Goal: Task Accomplishment & Management: Use online tool/utility

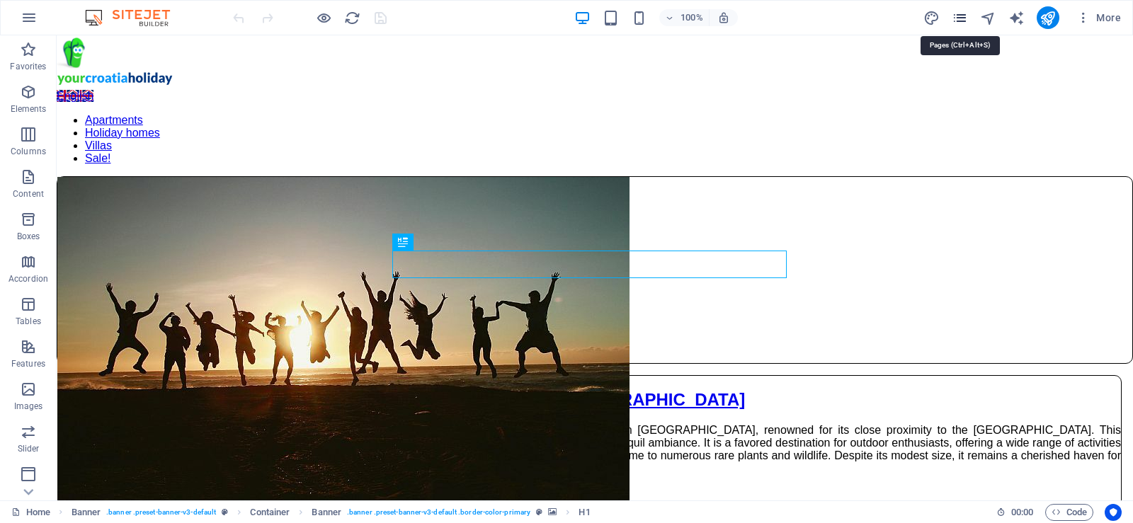
click at [961, 19] on icon "pages" at bounding box center [960, 18] width 16 height 16
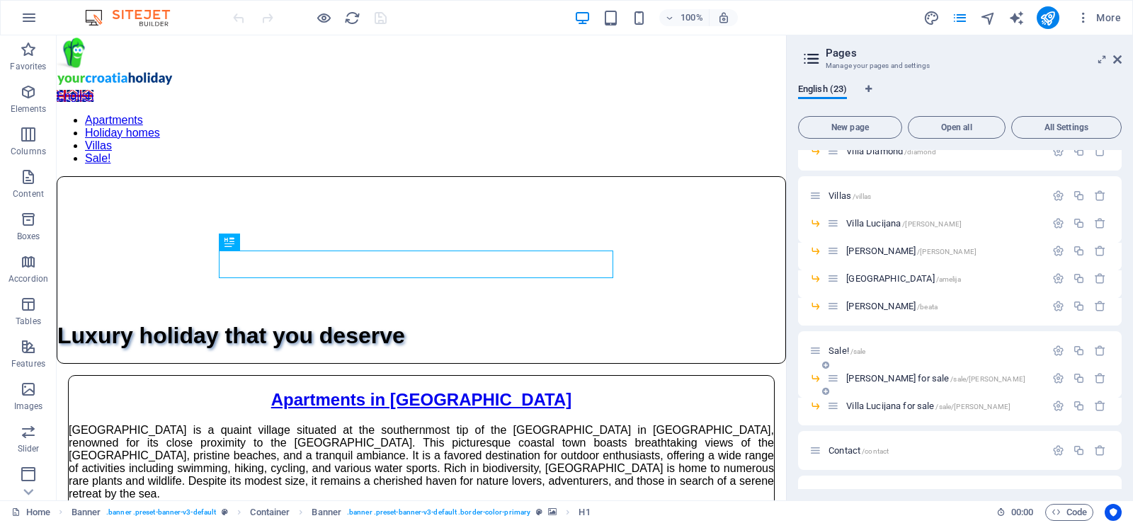
scroll to position [415, 0]
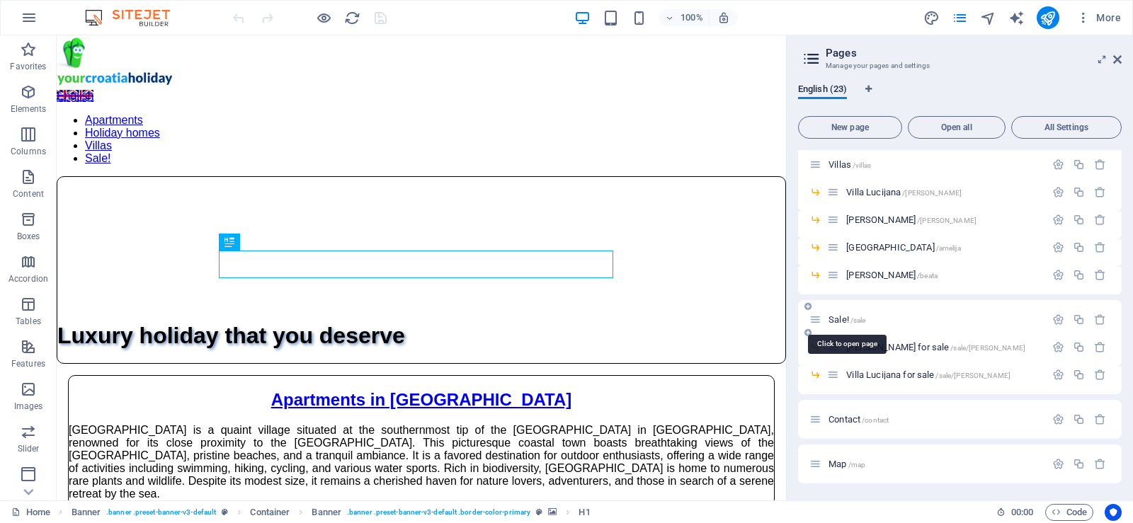
click at [843, 319] on span "Sale! /sale" at bounding box center [847, 320] width 37 height 11
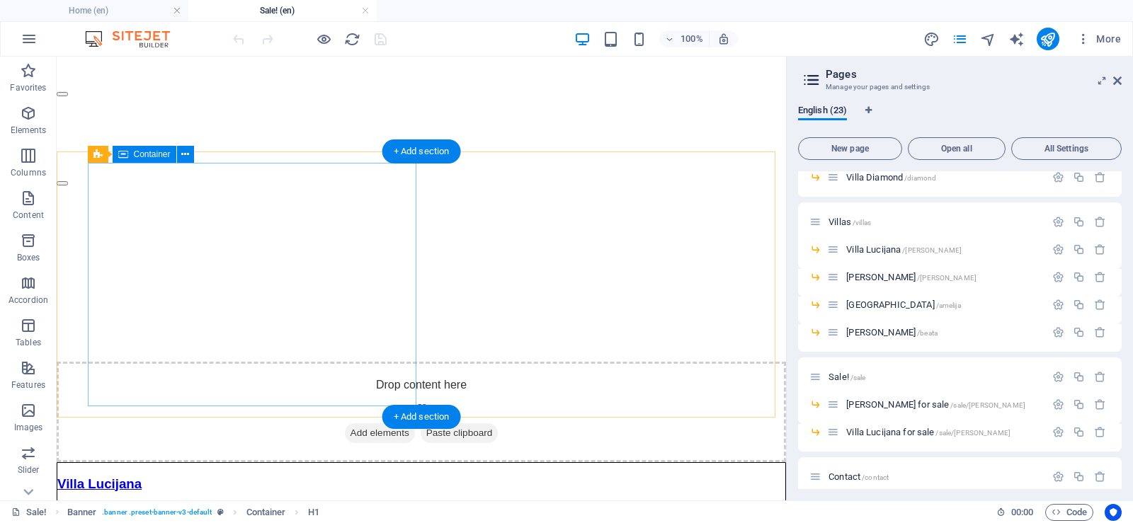
scroll to position [492, 0]
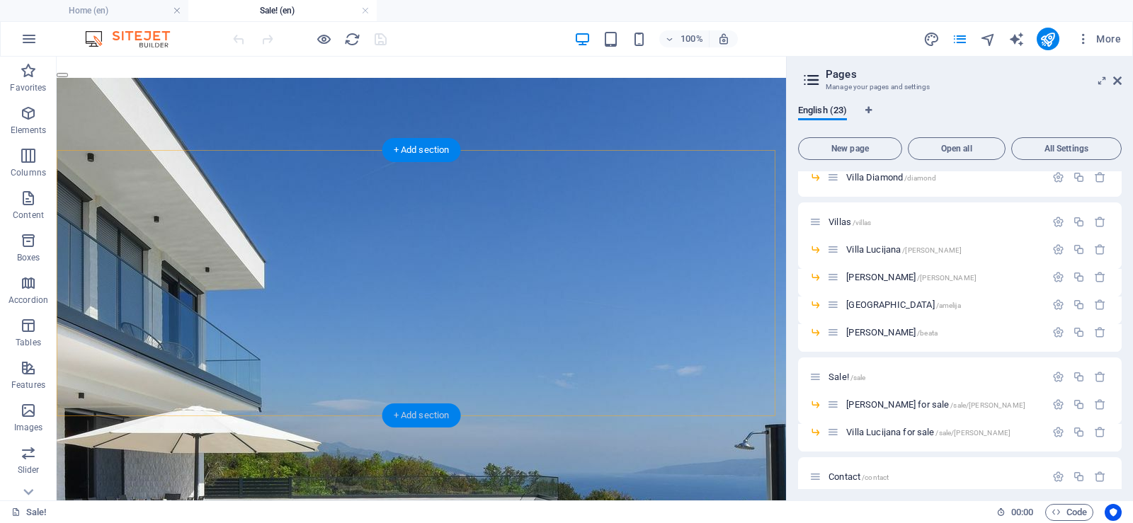
click at [412, 415] on div "+ Add section" at bounding box center [422, 416] width 79 height 24
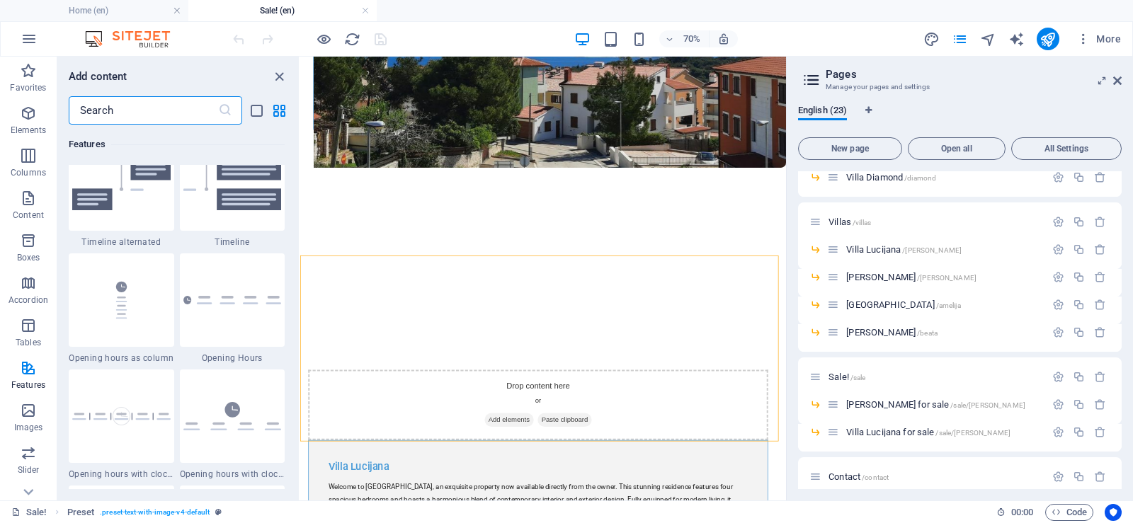
scroll to position [6233, 0]
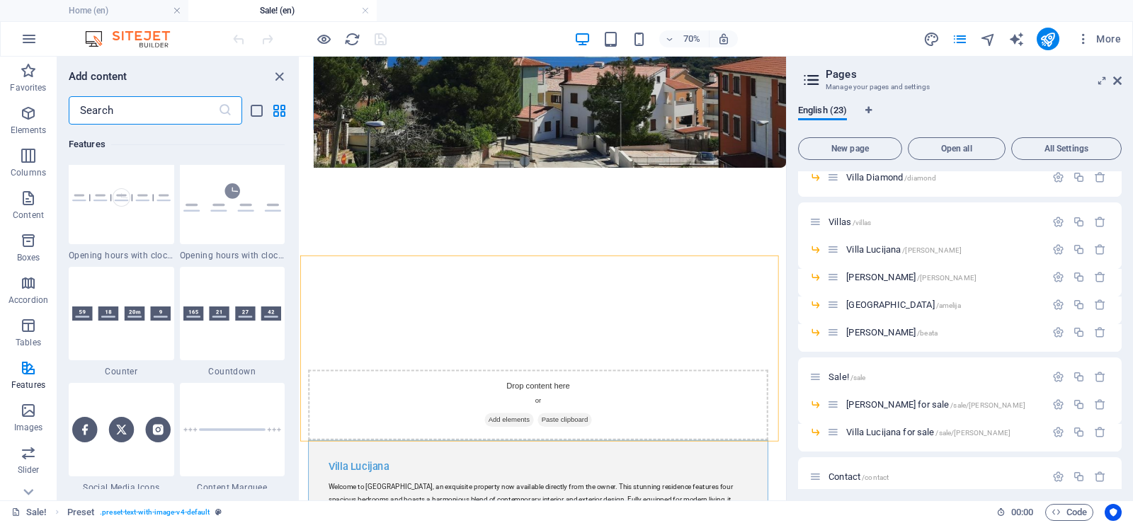
click at [128, 106] on input "text" at bounding box center [143, 110] width 149 height 28
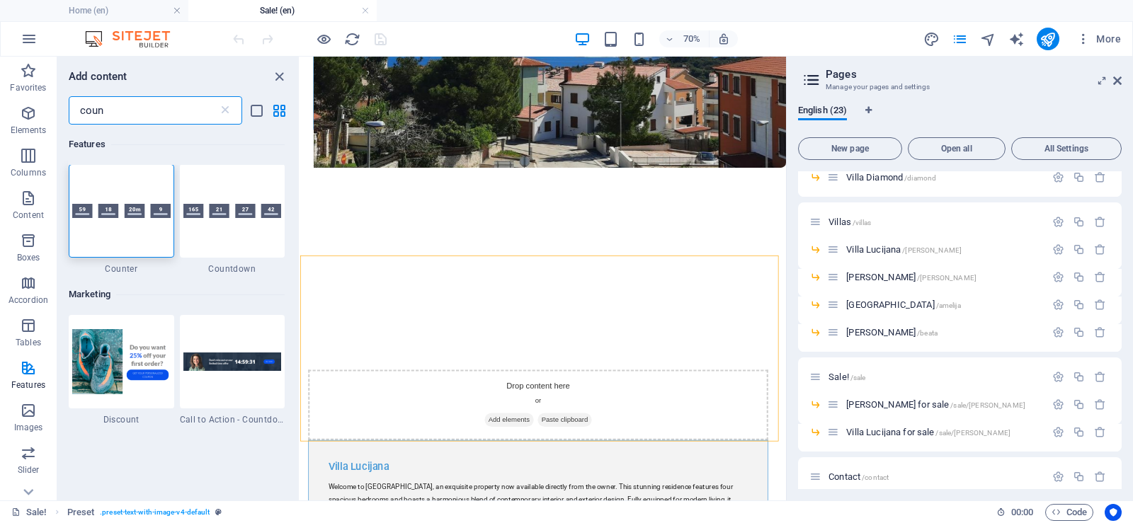
scroll to position [0, 0]
type input "coun"
drag, startPoint x: 1, startPoint y: 418, endPoint x: 111, endPoint y: 214, distance: 232.0
click at [128, 240] on div at bounding box center [122, 212] width 106 height 94
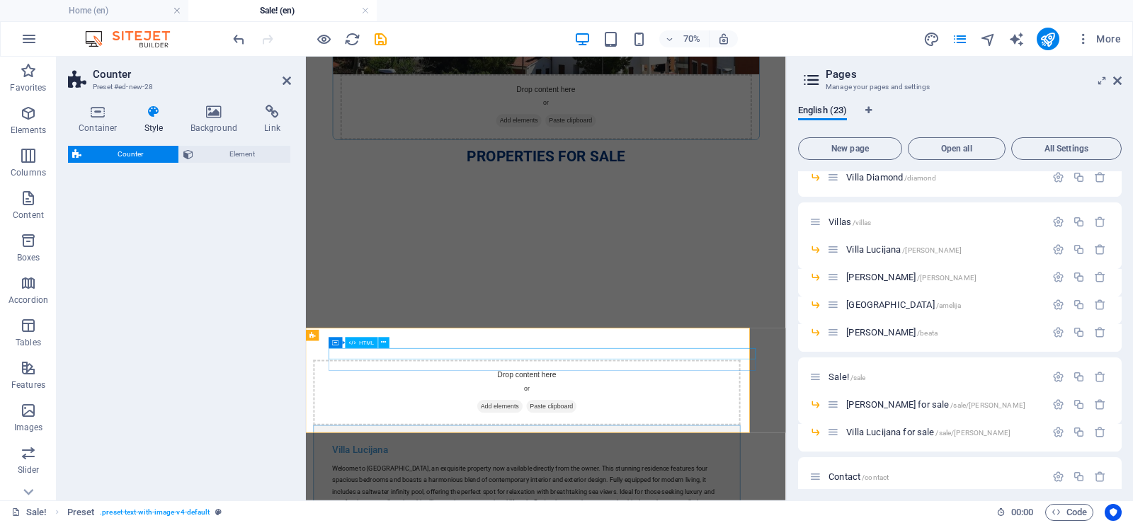
select select "rem"
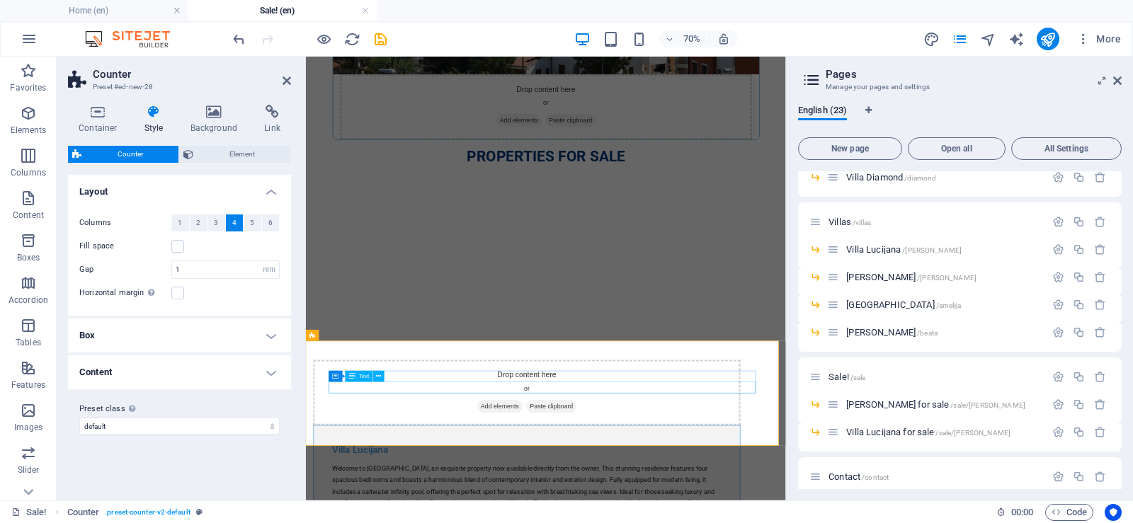
scroll to position [509, 0]
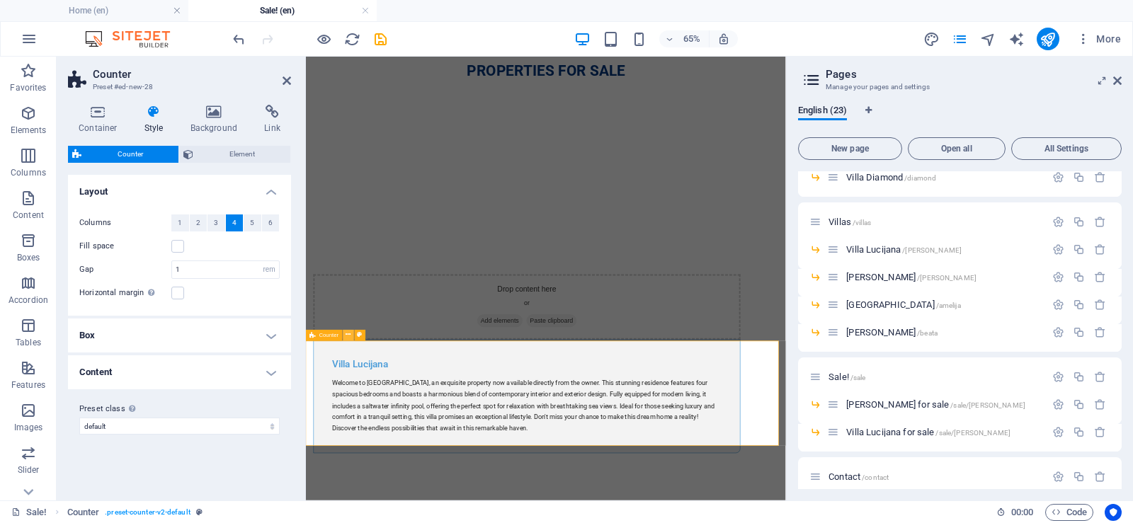
click at [346, 336] on icon at bounding box center [348, 336] width 5 height 10
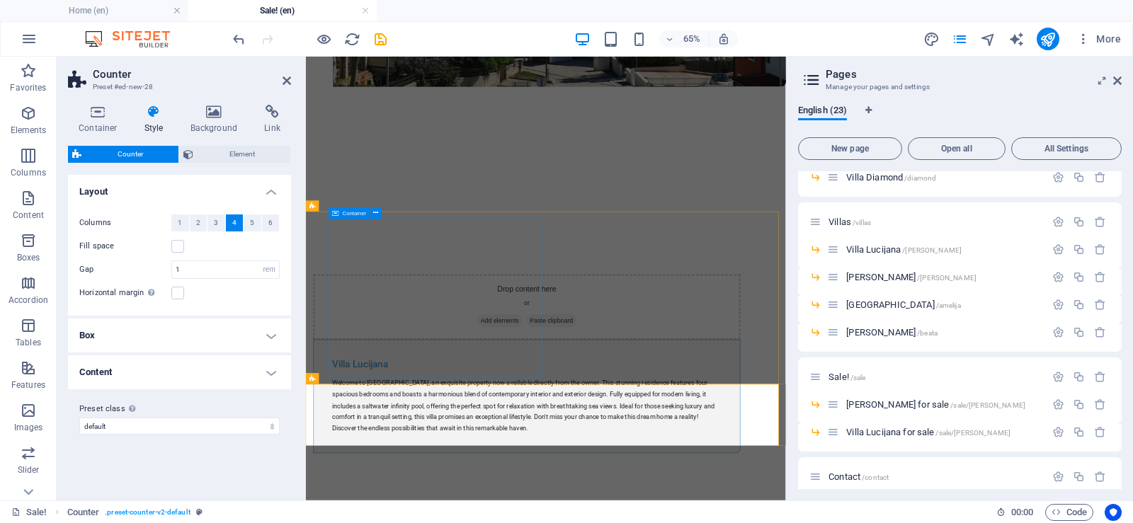
scroll to position [443, 0]
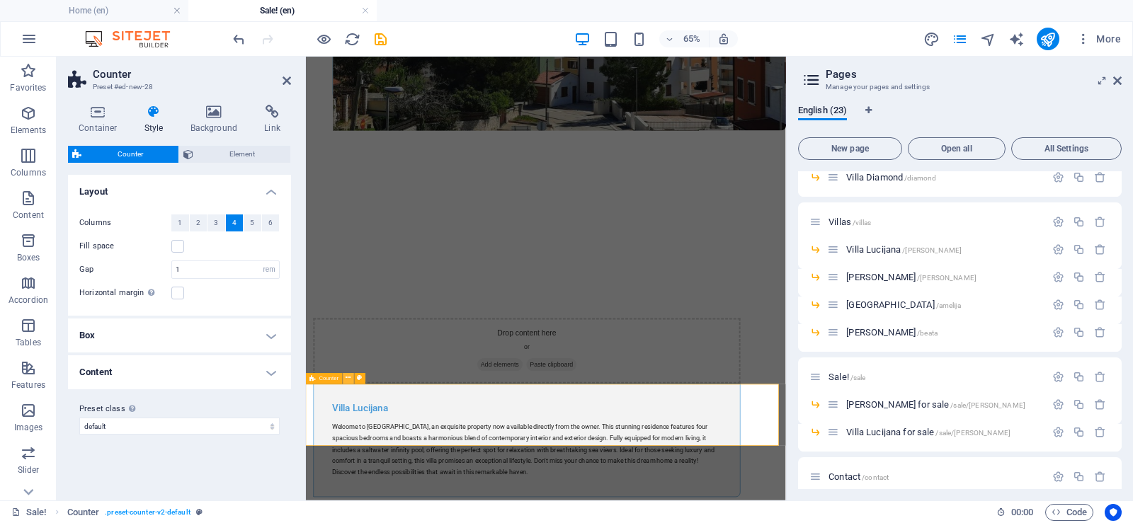
click at [348, 379] on icon at bounding box center [348, 379] width 5 height 10
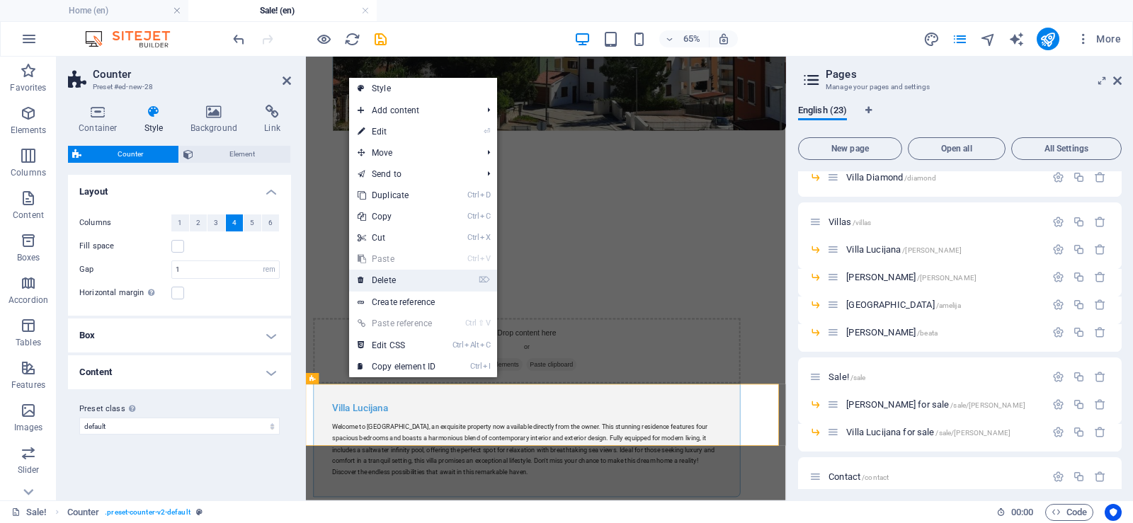
click at [401, 285] on link "⌦ Delete" at bounding box center [396, 280] width 95 height 21
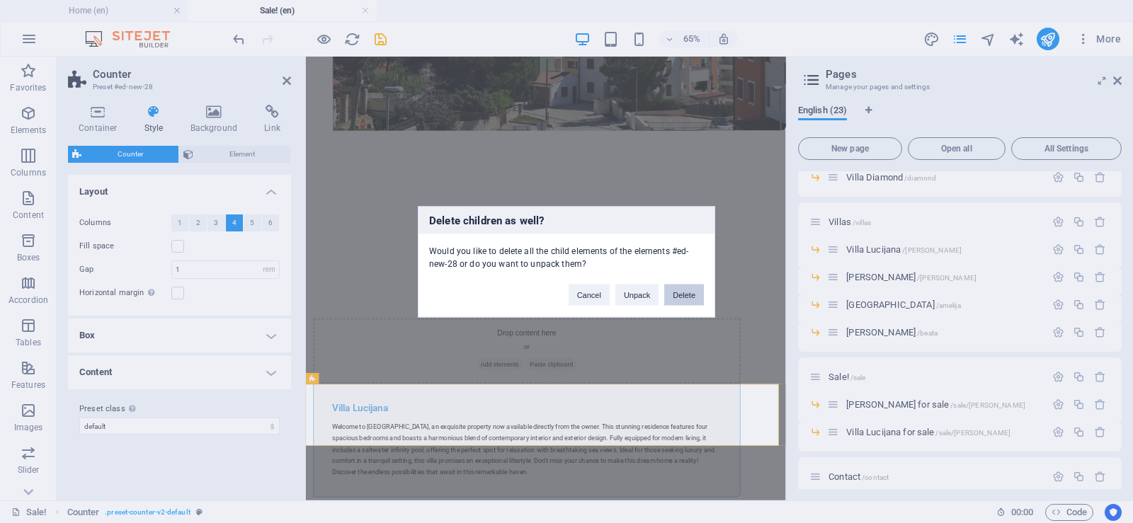
click at [679, 297] on button "Delete" at bounding box center [684, 294] width 40 height 21
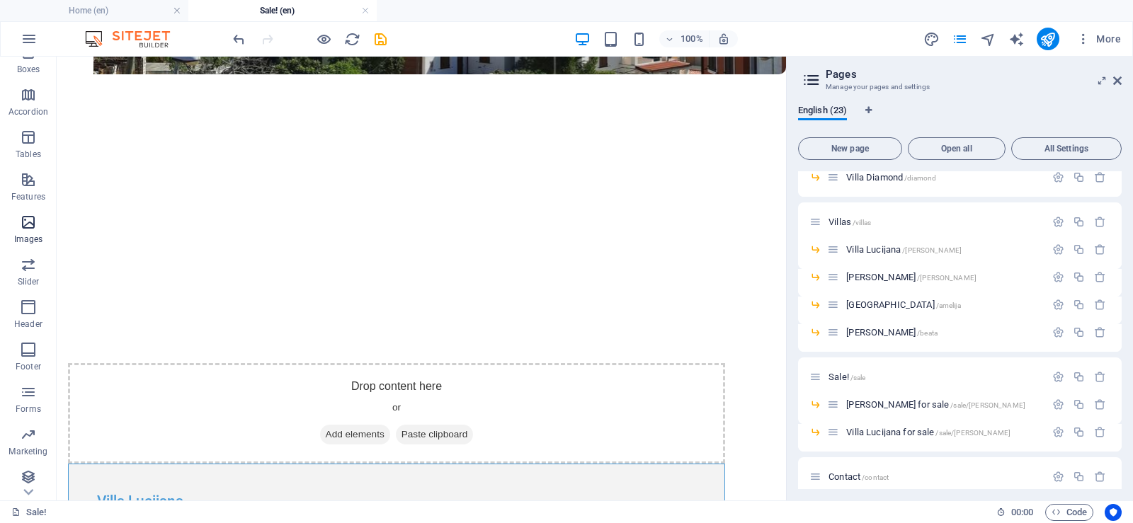
scroll to position [193, 0]
click at [27, 438] on icon "button" at bounding box center [28, 429] width 17 height 17
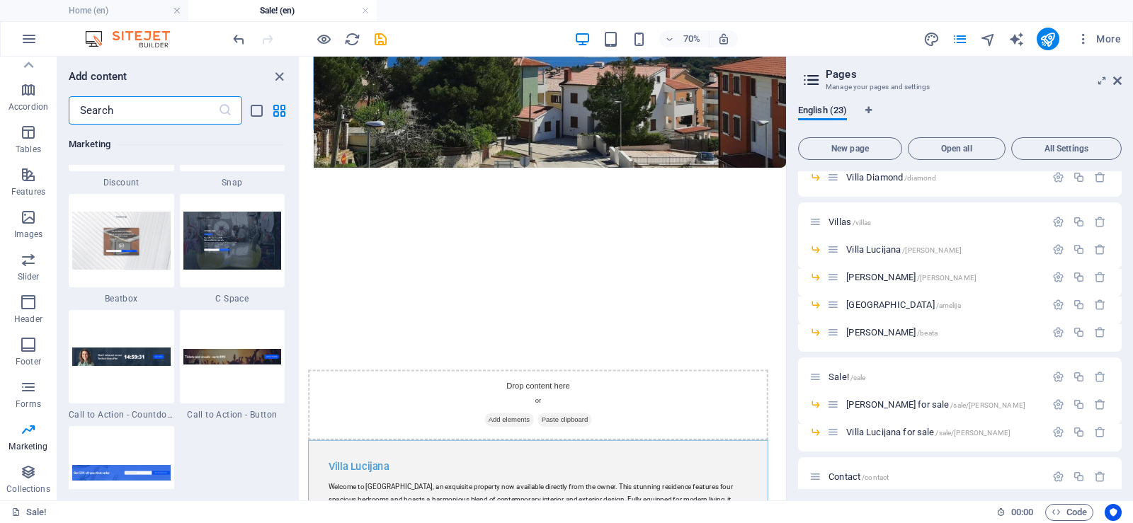
scroll to position [12601, 0]
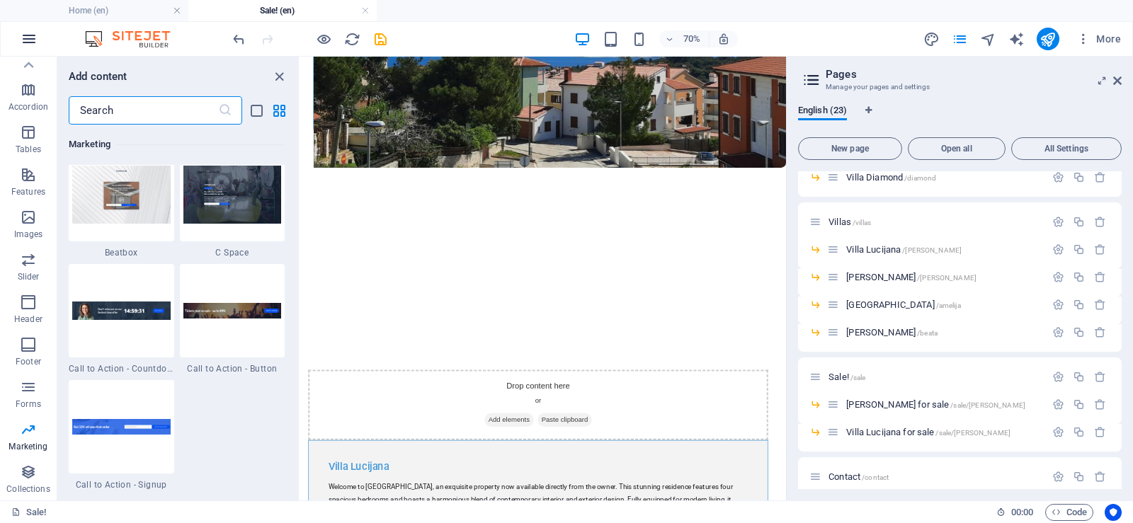
click at [31, 38] on icon "button" at bounding box center [29, 38] width 17 height 17
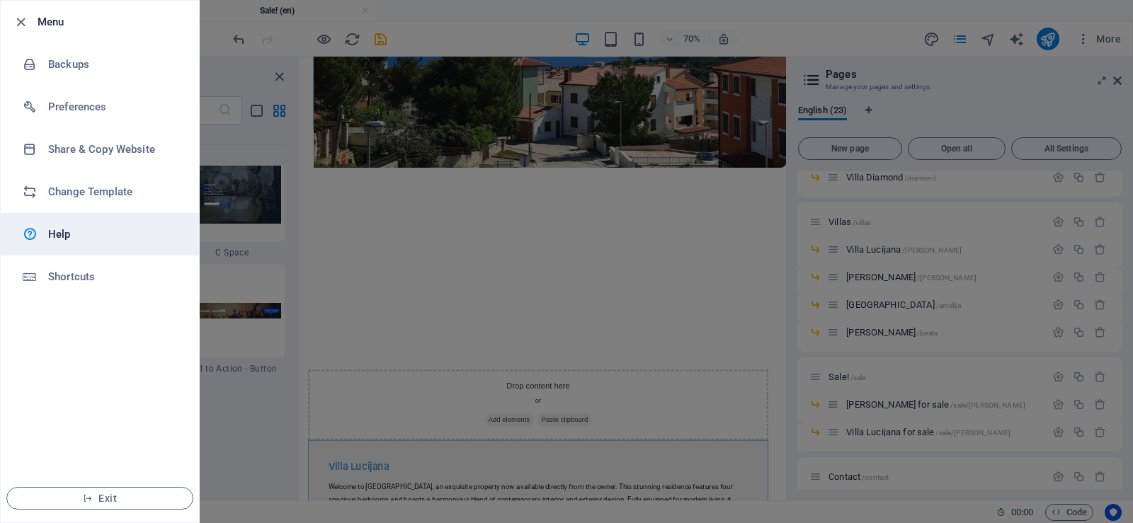
click at [65, 233] on h6 "Help" at bounding box center [113, 234] width 131 height 17
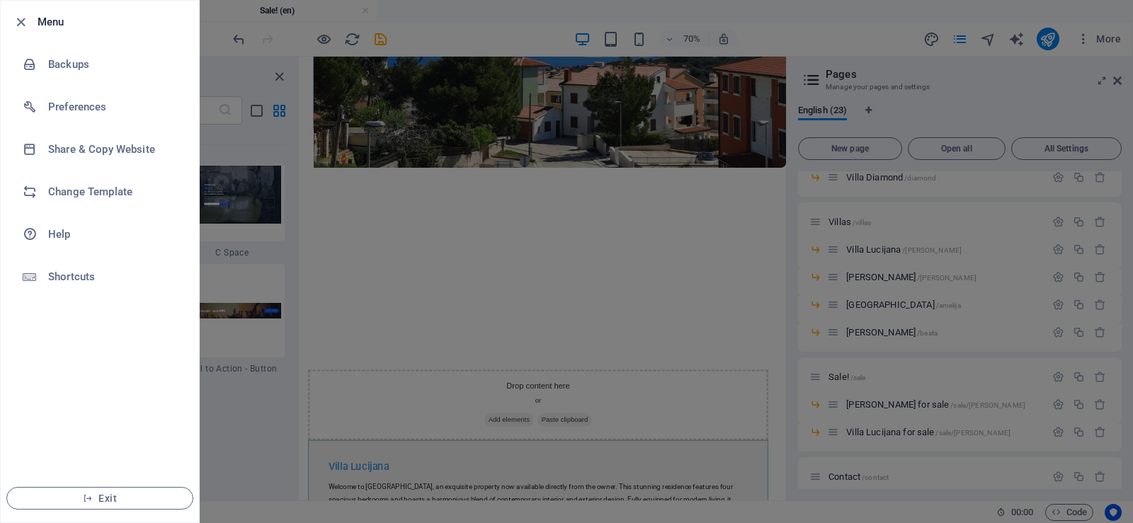
scroll to position [773, 0]
click at [983, 35] on div at bounding box center [566, 261] width 1133 height 523
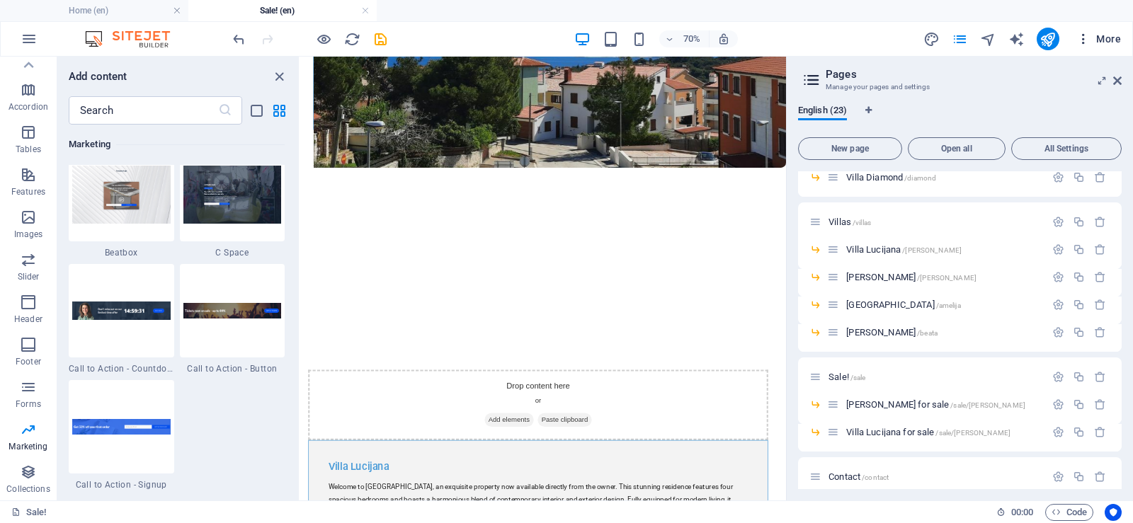
click at [1083, 39] on icon "button" at bounding box center [1084, 39] width 14 height 14
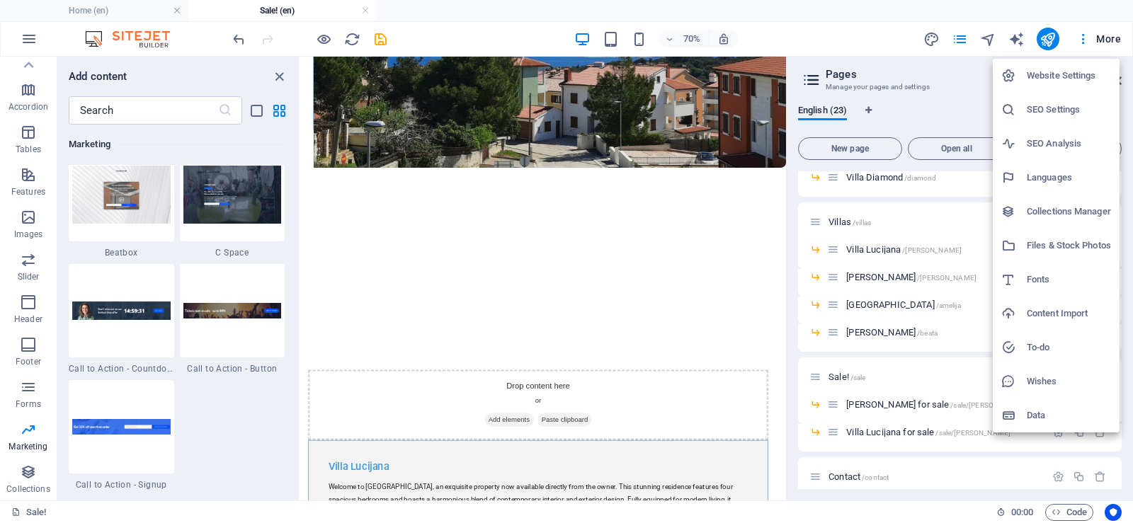
click at [1063, 147] on h6 "SEO Analysis" at bounding box center [1069, 143] width 84 height 17
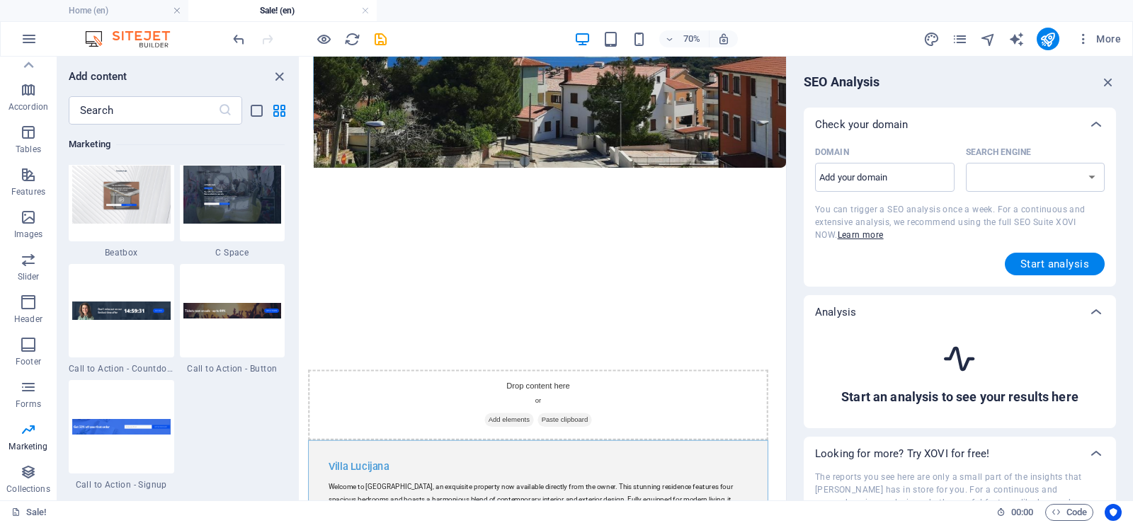
select select "[DOMAIN_NAME]"
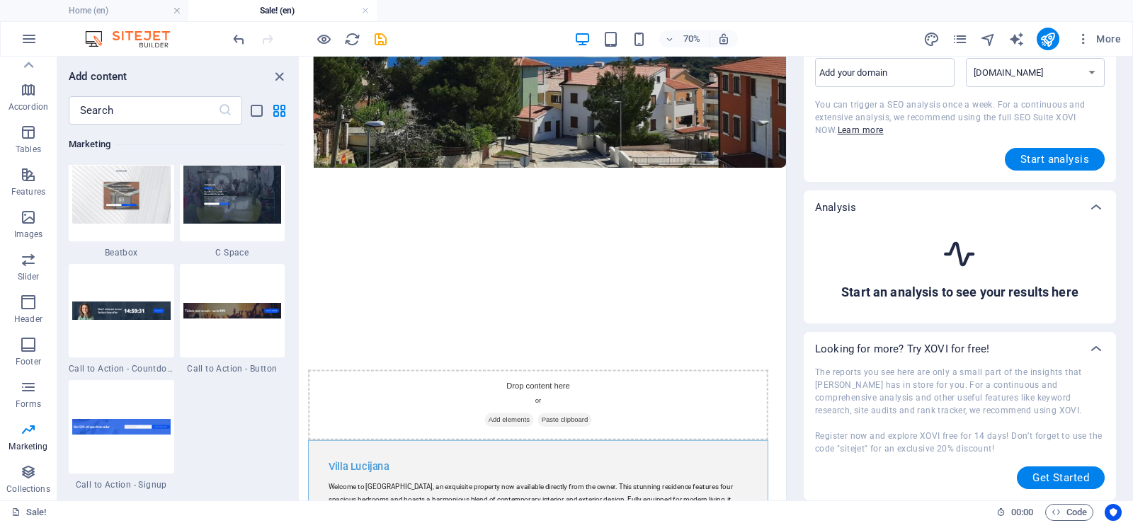
scroll to position [0, 0]
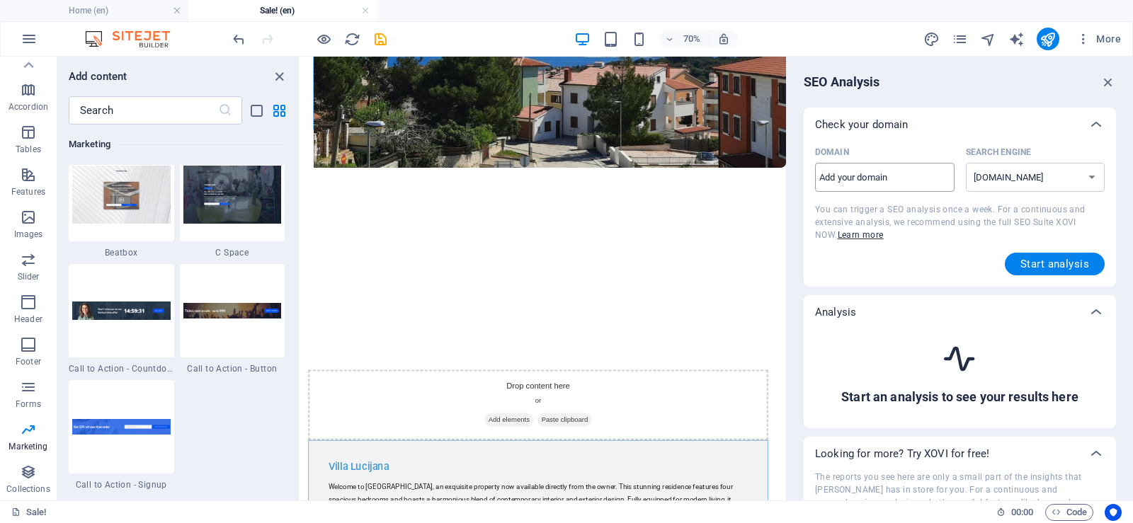
click at [915, 178] on input "Domain ​" at bounding box center [885, 177] width 140 height 23
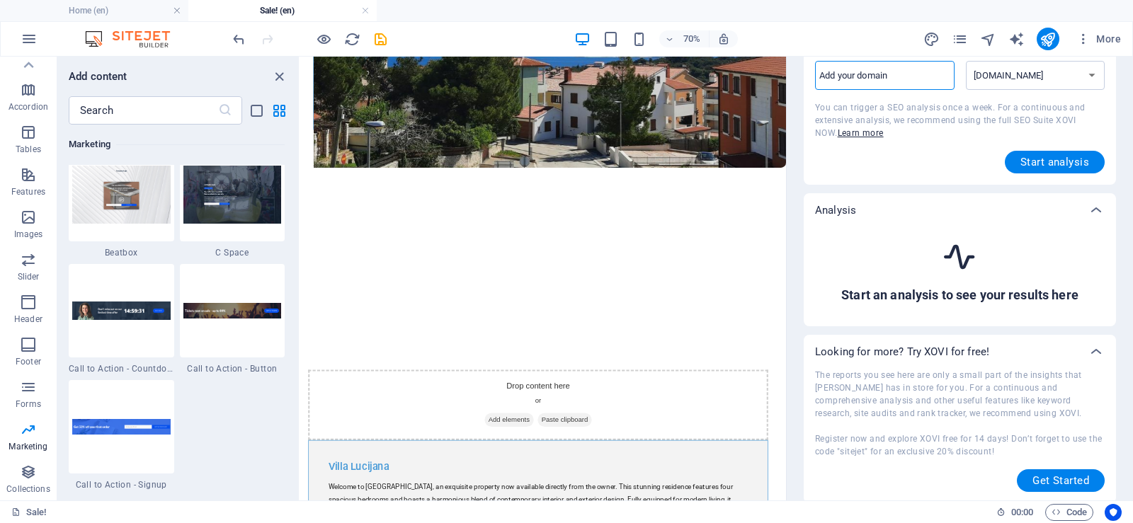
scroll to position [105, 0]
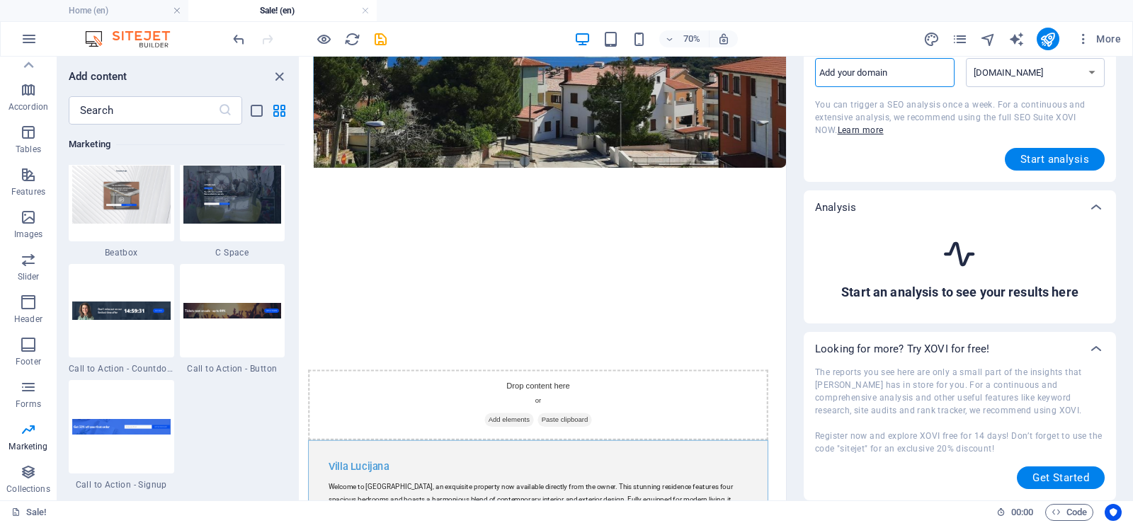
click at [960, 252] on icon at bounding box center [959, 254] width 37 height 37
click at [890, 77] on input "Domain ​" at bounding box center [885, 73] width 140 height 23
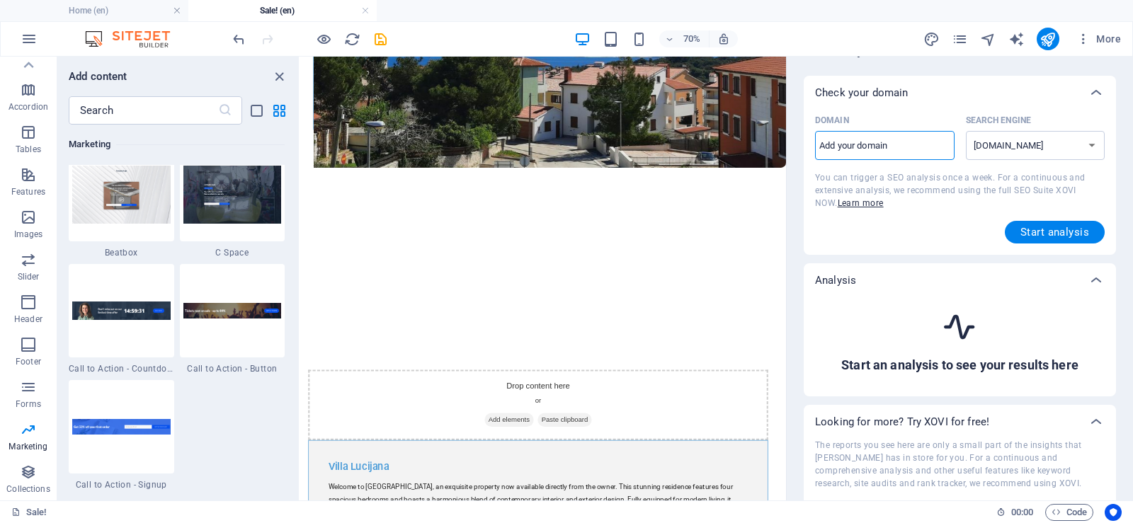
scroll to position [0, 0]
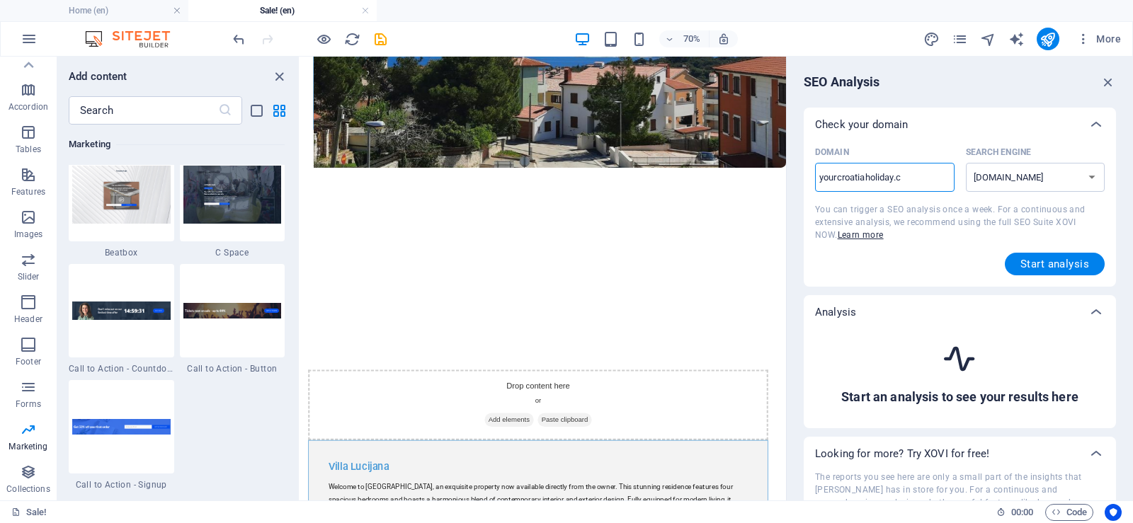
type input "[DOMAIN_NAME]"
select select "[DOMAIN_NAME]"
type input "[DOMAIN_NAME]"
select select "[DOMAIN_NAME]"
type input "[DOMAIN_NAME]"
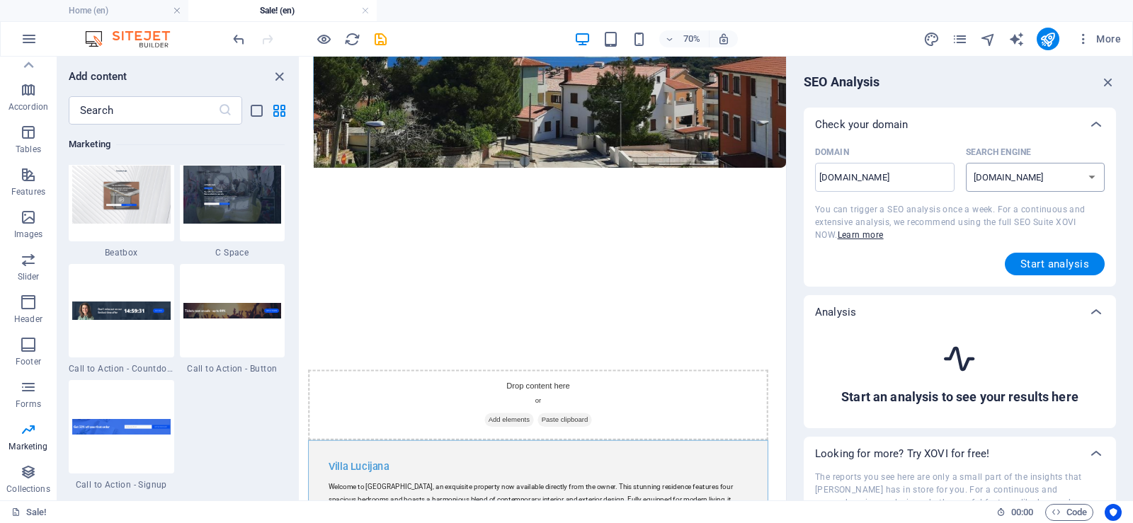
click at [1022, 169] on select "[DOMAIN_NAME] [DOMAIN_NAME] [DOMAIN_NAME] [DOMAIN_NAME] [DOMAIN_NAME] [DOMAIN_N…" at bounding box center [1036, 177] width 140 height 29
click at [1023, 169] on select "[DOMAIN_NAME] [DOMAIN_NAME] [DOMAIN_NAME] [DOMAIN_NAME] [DOMAIN_NAME] [DOMAIN_N…" at bounding box center [1036, 177] width 140 height 29
click at [1006, 182] on select "[DOMAIN_NAME] [DOMAIN_NAME] [DOMAIN_NAME] [DOMAIN_NAME] [DOMAIN_NAME] [DOMAIN_N…" at bounding box center [1036, 177] width 140 height 29
click at [1019, 179] on select "[DOMAIN_NAME] [DOMAIN_NAME] [DOMAIN_NAME] [DOMAIN_NAME] [DOMAIN_NAME] [DOMAIN_N…" at bounding box center [1036, 177] width 140 height 29
click at [1047, 263] on span "Start analysis" at bounding box center [1055, 264] width 69 height 11
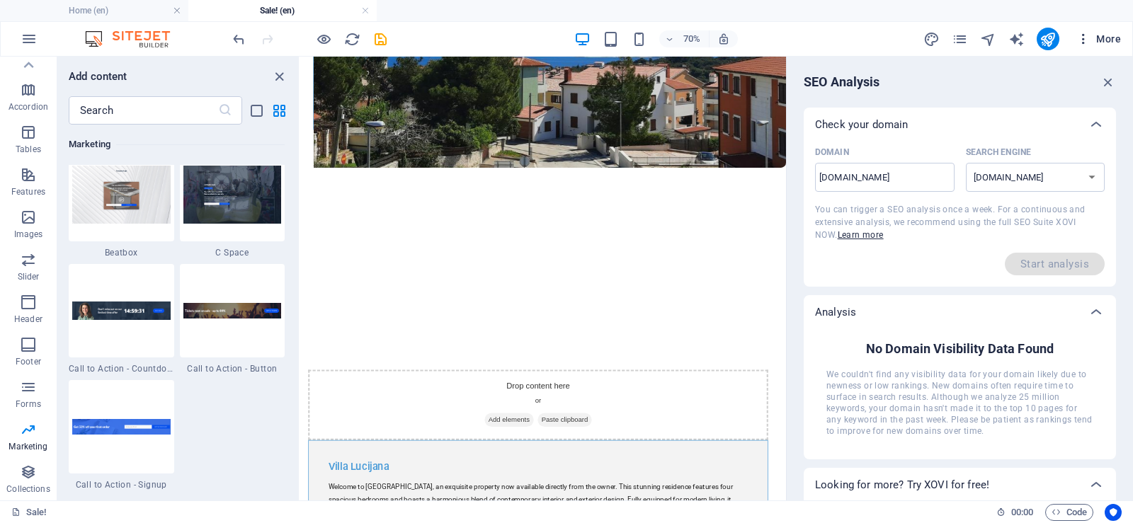
click at [1086, 38] on icon "button" at bounding box center [1084, 39] width 14 height 14
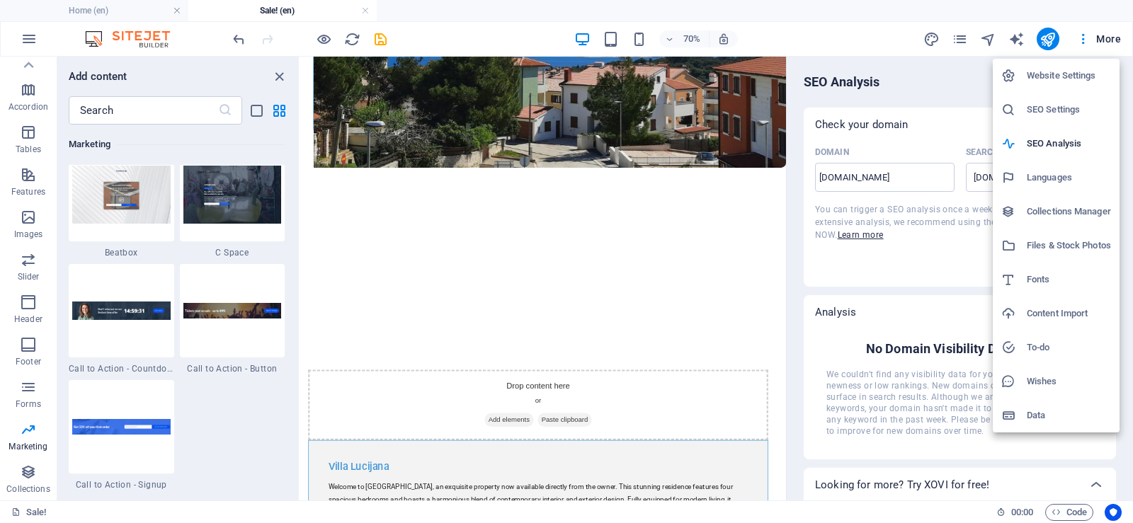
click at [1068, 79] on h6 "Website Settings" at bounding box center [1069, 75] width 84 height 17
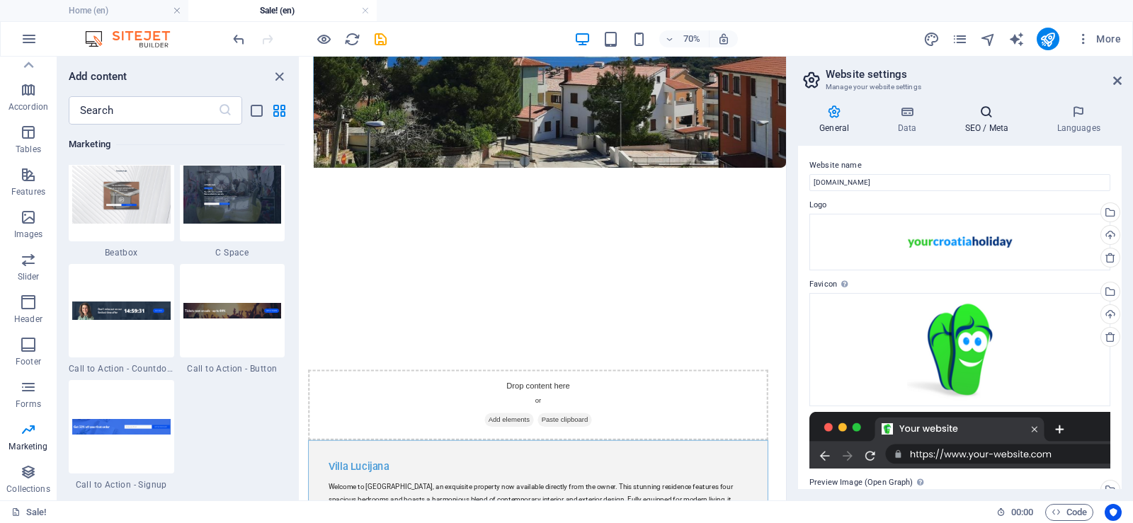
click at [987, 118] on icon at bounding box center [987, 112] width 86 height 14
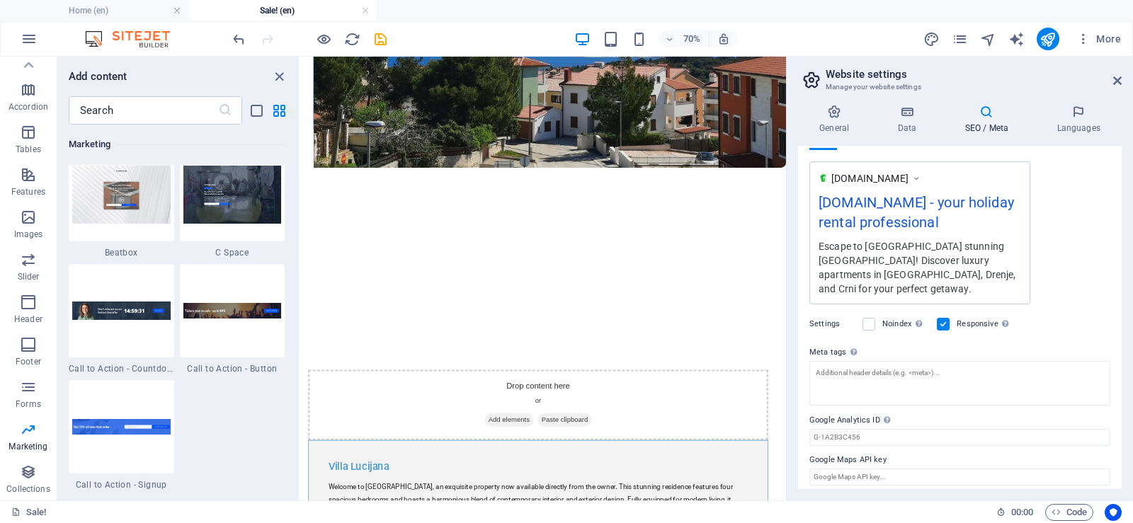
scroll to position [240, 0]
